Goal: Information Seeking & Learning: Learn about a topic

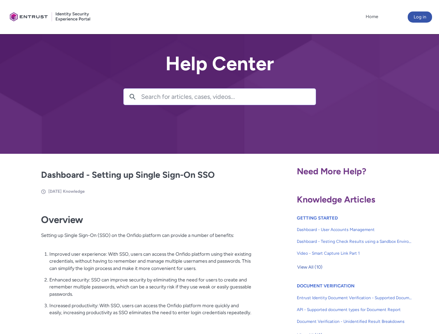
click at [133, 97] on lightning-primitive-icon "button" at bounding box center [132, 96] width 6 height 5
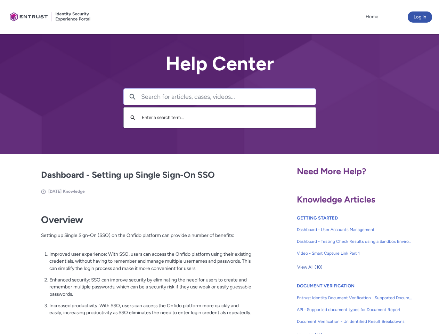
click at [133, 266] on p "Improved user experience: With SSO, users can access the Onfido platform using …" at bounding box center [150, 261] width 202 height 22
click at [310, 267] on span "View All (10)" at bounding box center [309, 267] width 25 height 10
click at [336, 304] on link "API - Supported document types for Document Report" at bounding box center [354, 310] width 115 height 12
